Goal: Check status: Check status

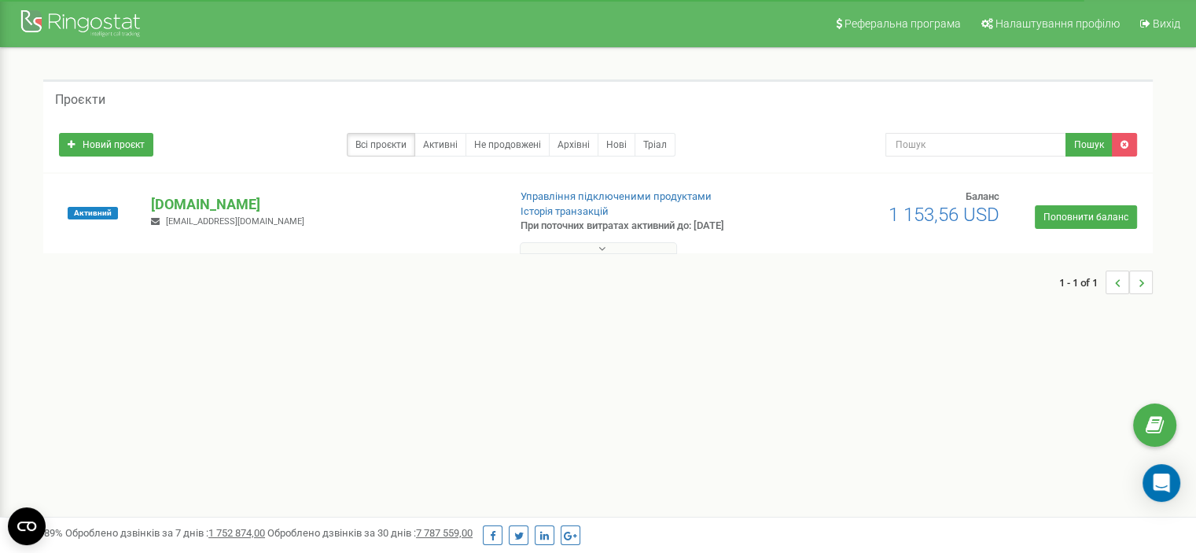
click at [172, 201] on p "[DOMAIN_NAME]" at bounding box center [323, 204] width 344 height 20
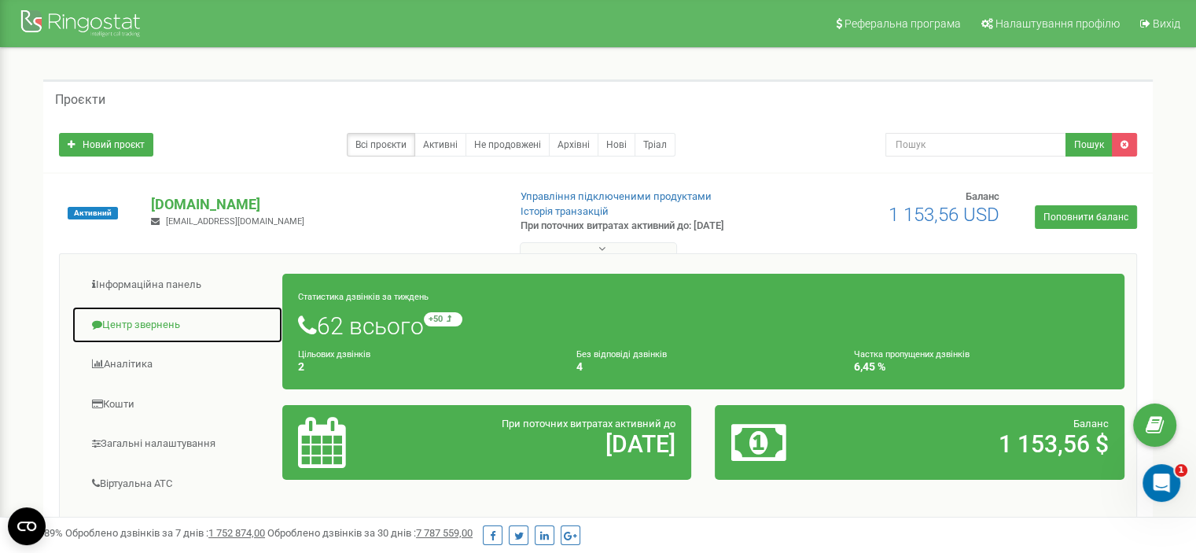
drag, startPoint x: 135, startPoint y: 315, endPoint x: 179, endPoint y: 319, distance: 44.2
click at [135, 315] on link "Центр звернень" at bounding box center [178, 325] width 212 height 39
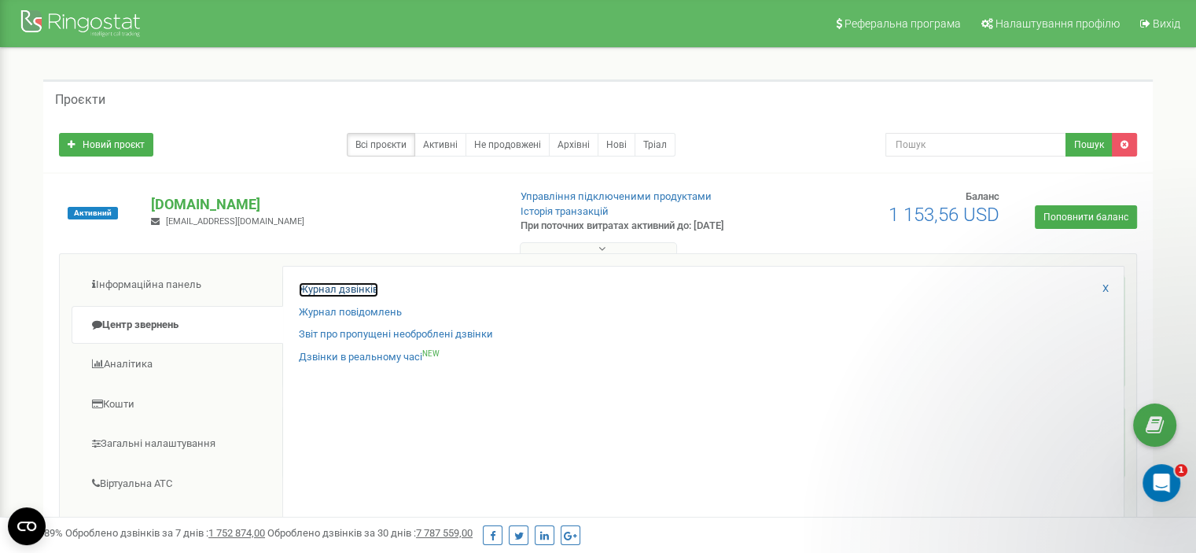
click at [324, 286] on link "Журнал дзвінків" at bounding box center [338, 289] width 79 height 15
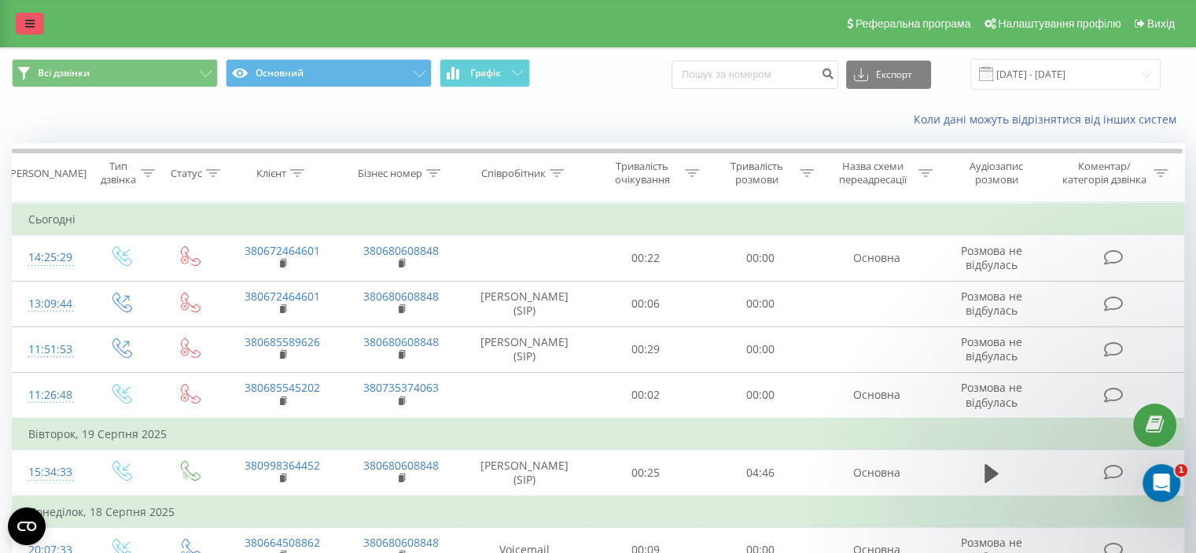
click at [32, 24] on icon at bounding box center [29, 23] width 9 height 11
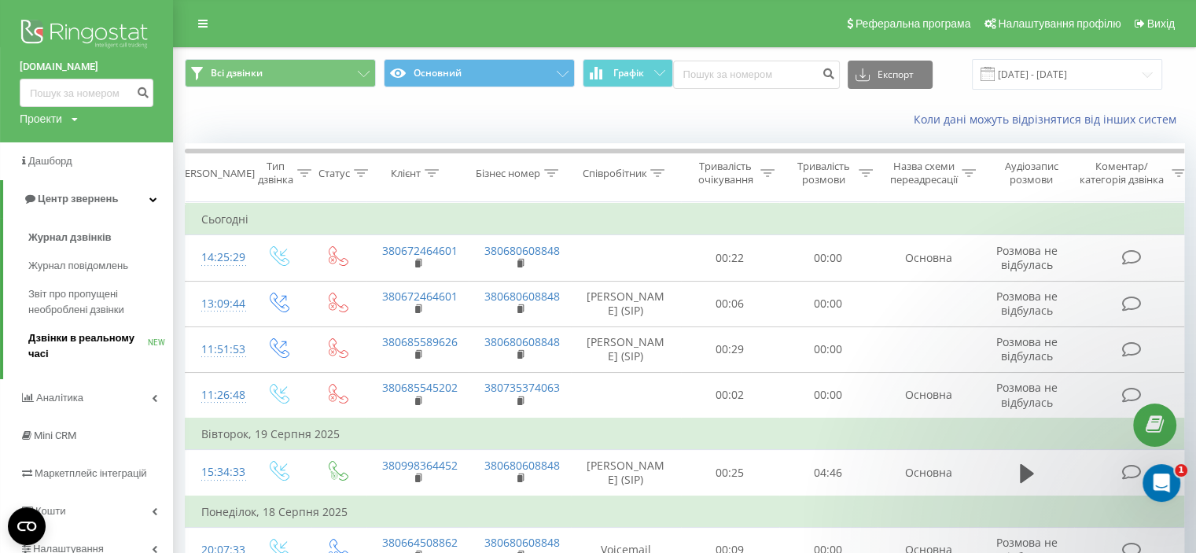
click at [117, 342] on span "Дзвінки в реальному часі" at bounding box center [88, 345] width 120 height 31
